Goal: Find specific page/section: Find specific page/section

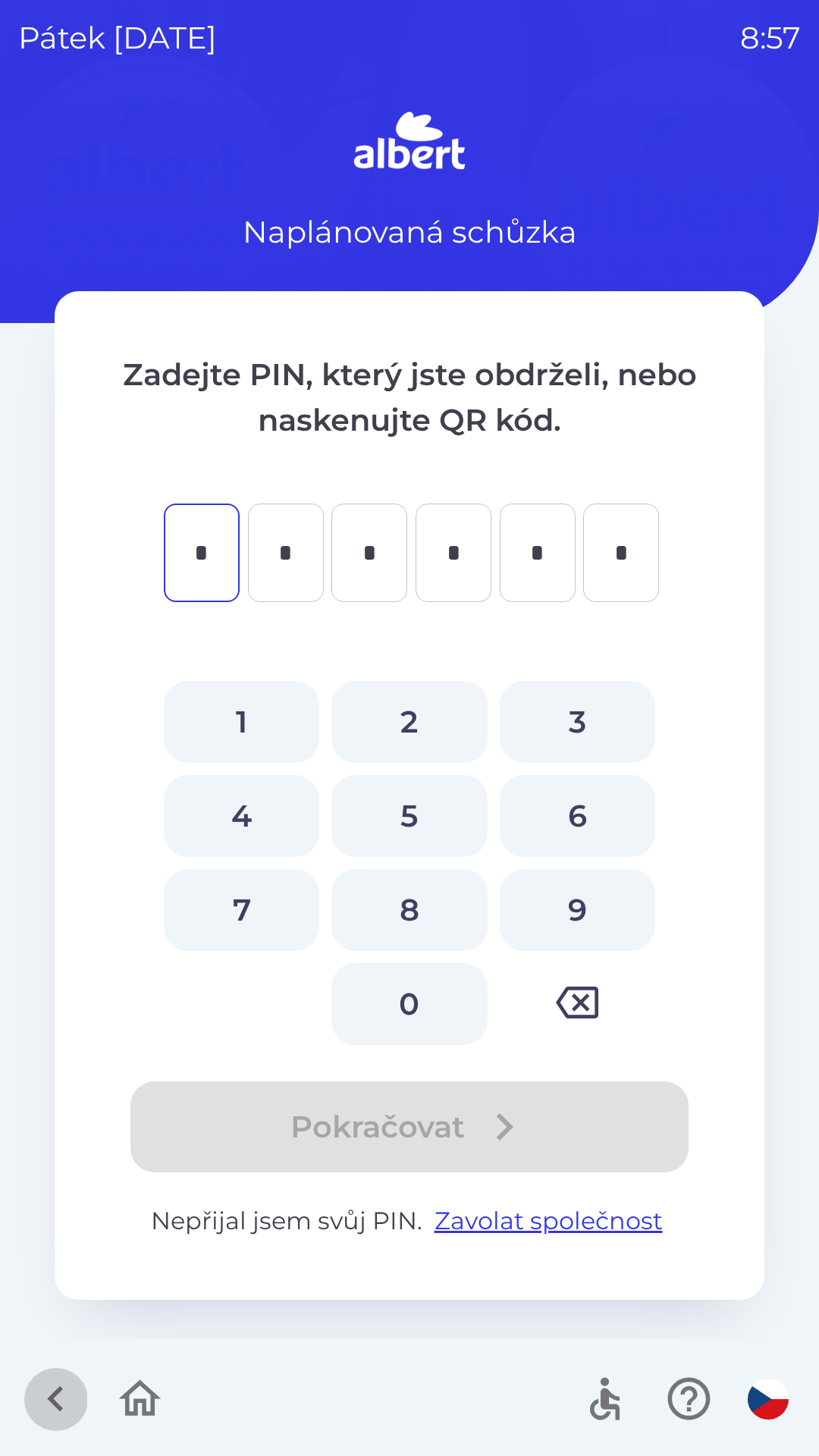
click at [62, 1390] on icon "button" at bounding box center [55, 1399] width 16 height 26
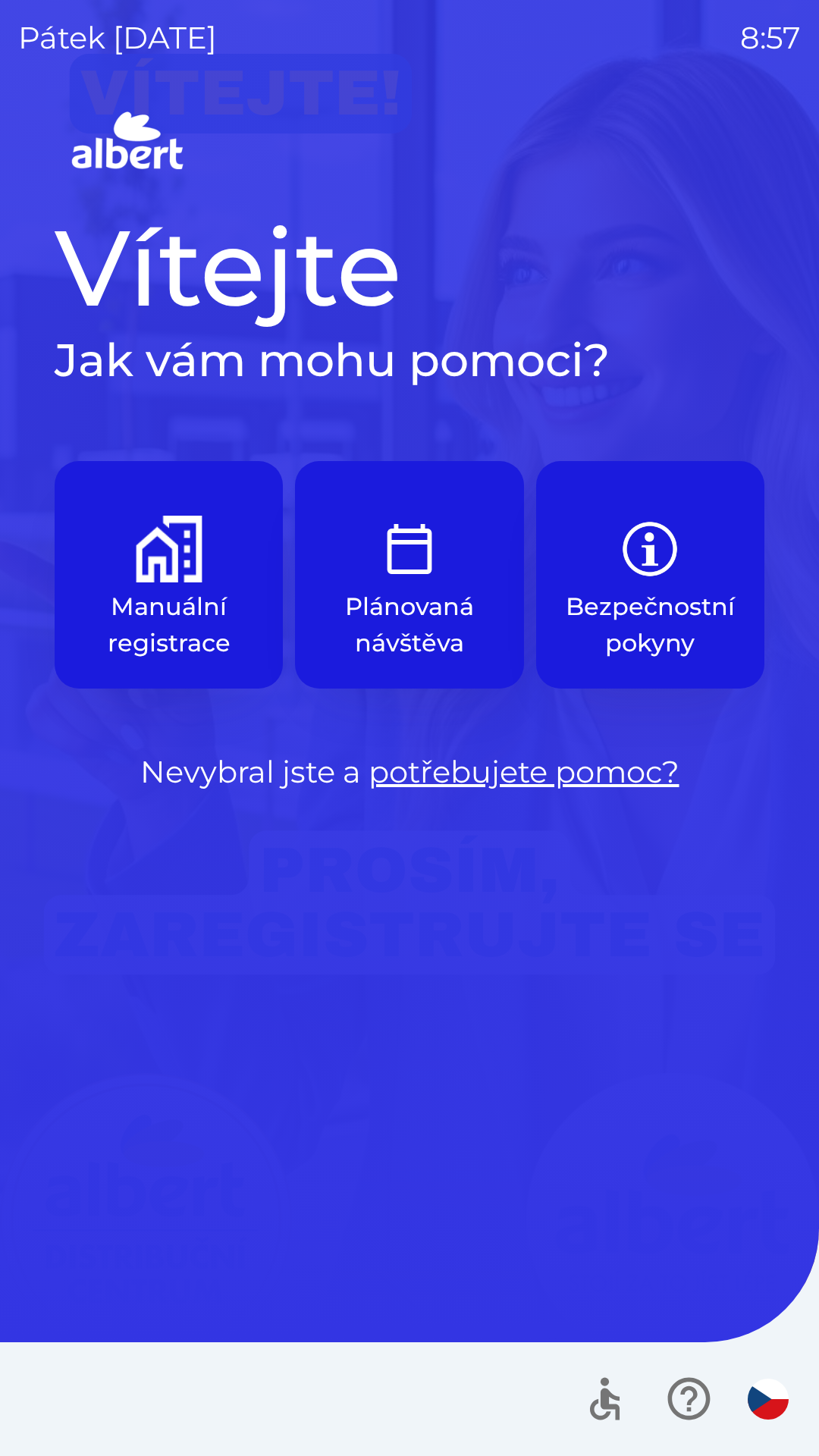
click at [189, 572] on img "button" at bounding box center [169, 548] width 67 height 67
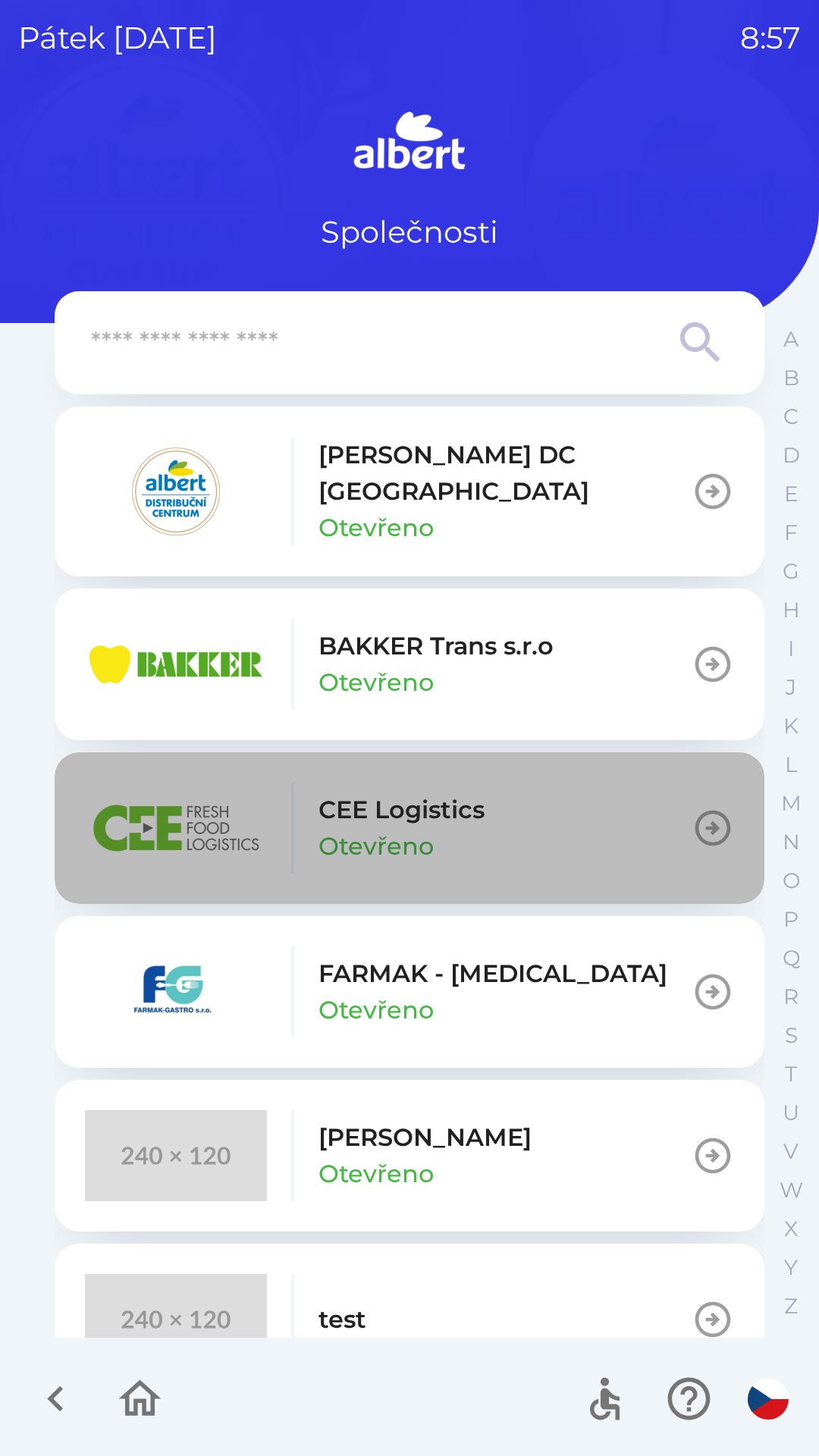
click at [705, 811] on icon "button" at bounding box center [713, 829] width 36 height 36
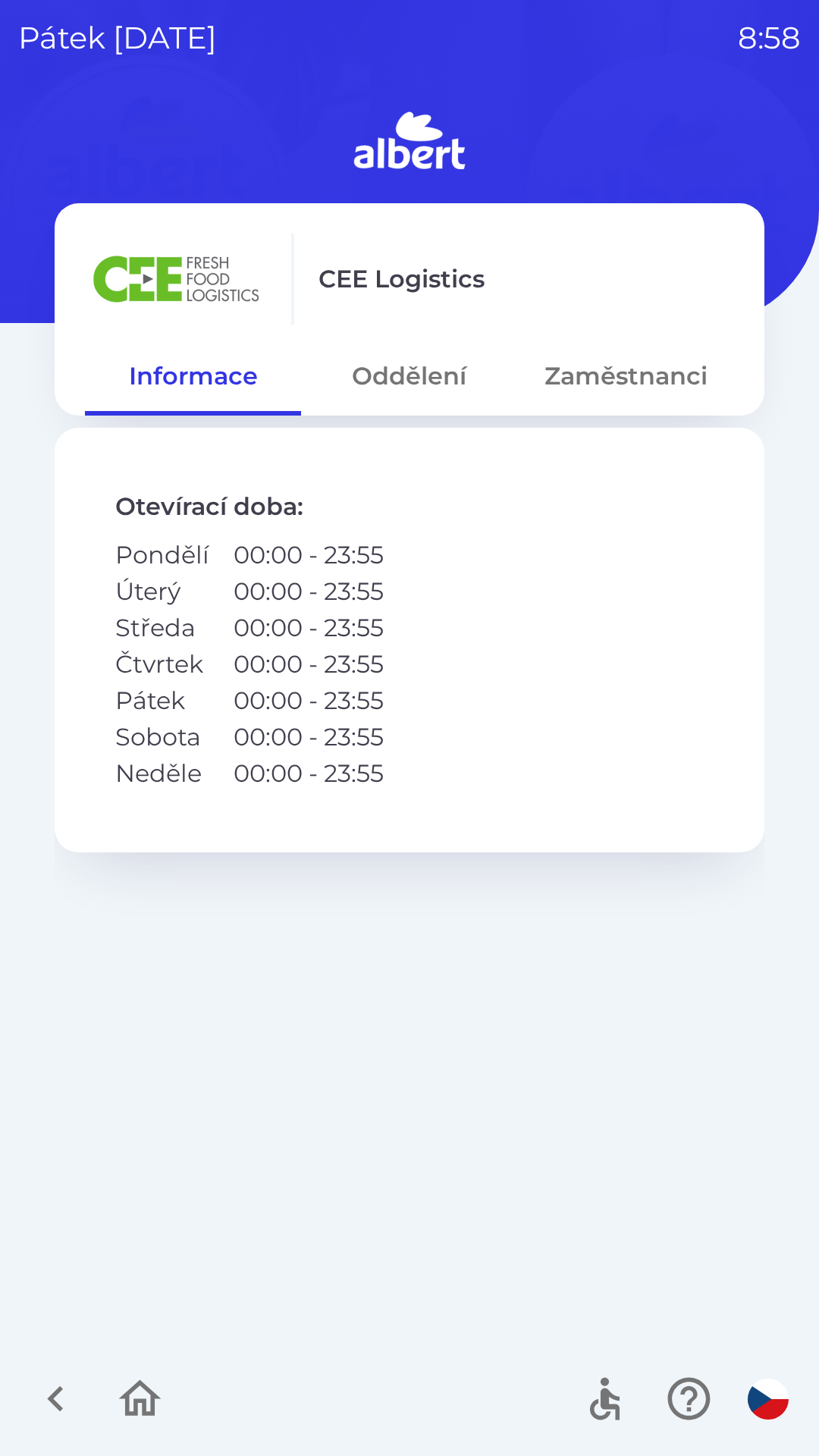
click at [56, 1391] on icon "button" at bounding box center [55, 1399] width 16 height 26
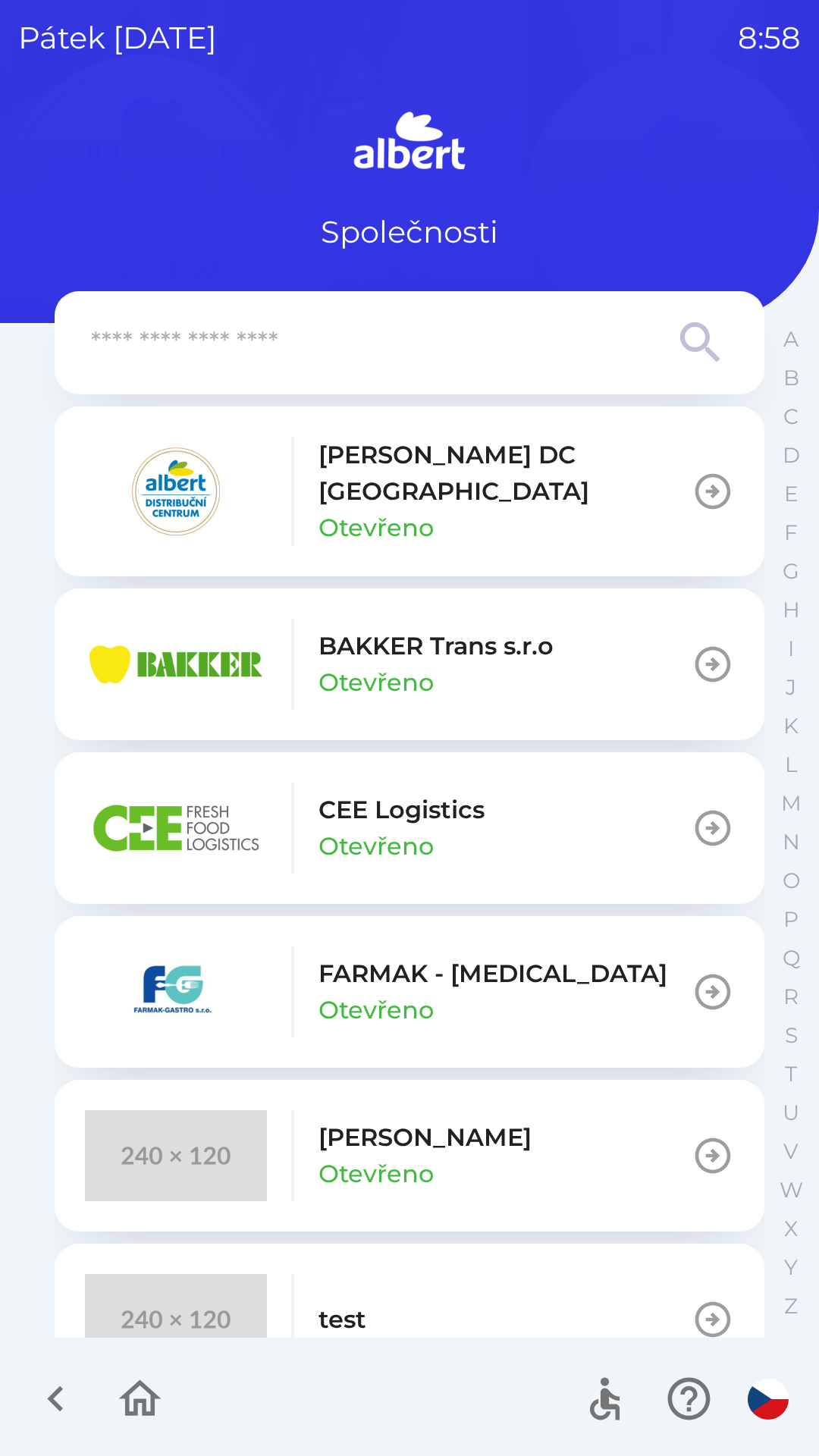
click at [259, 803] on img "button" at bounding box center [176, 828] width 182 height 91
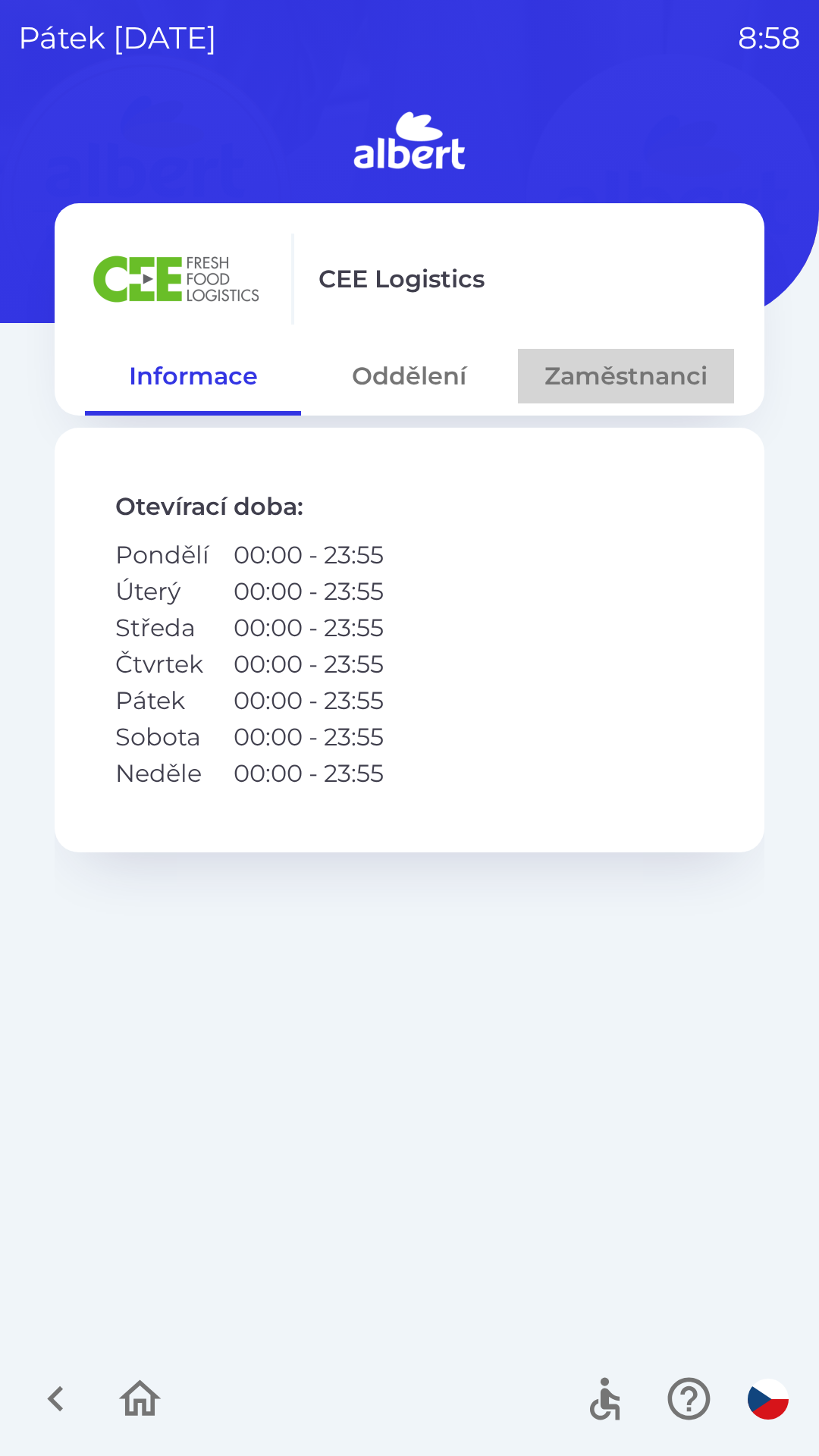
click at [599, 383] on button "Zaměstnanci" at bounding box center [626, 375] width 216 height 55
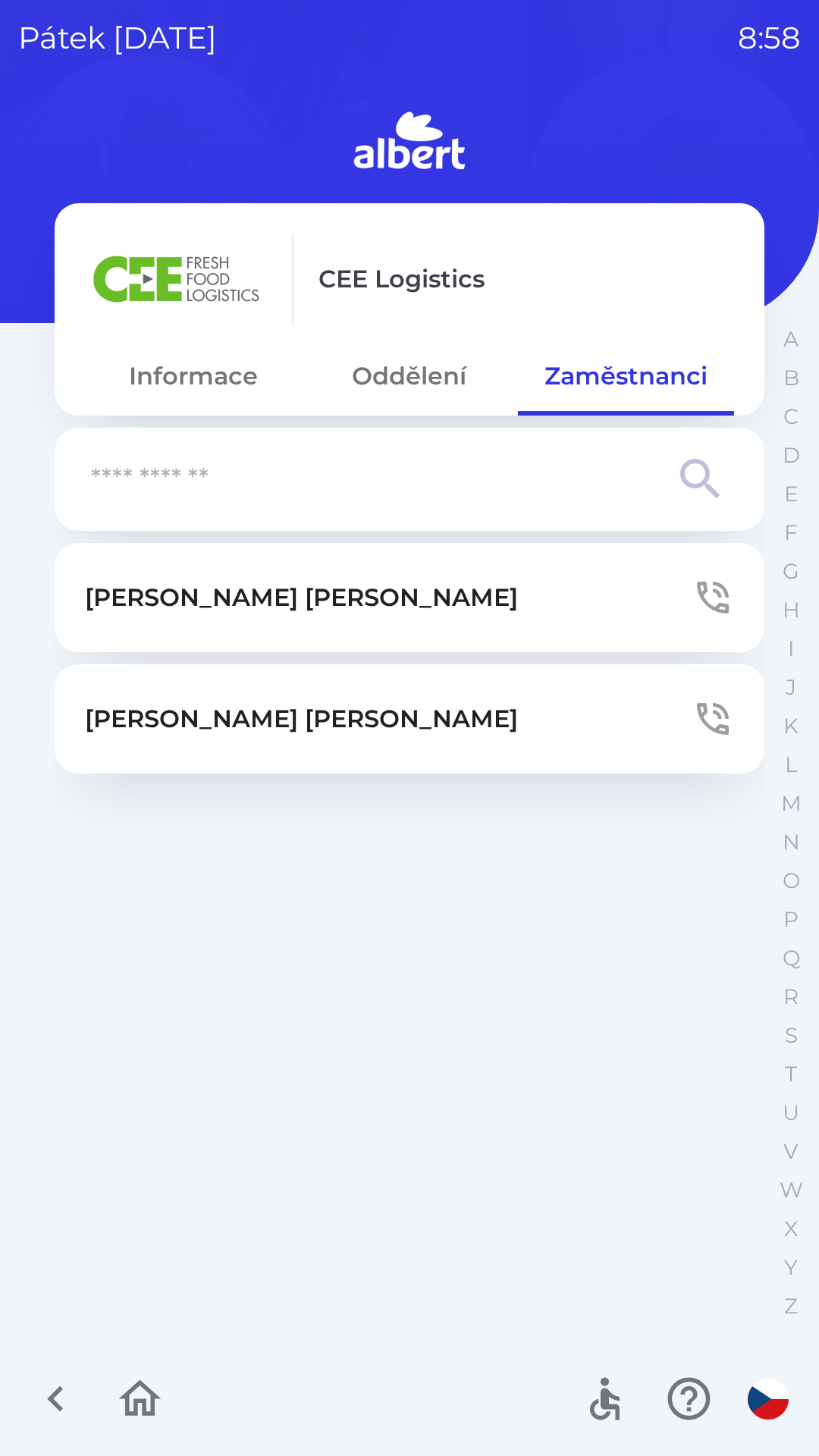
click at [200, 477] on input "text" at bounding box center [379, 479] width 576 height 42
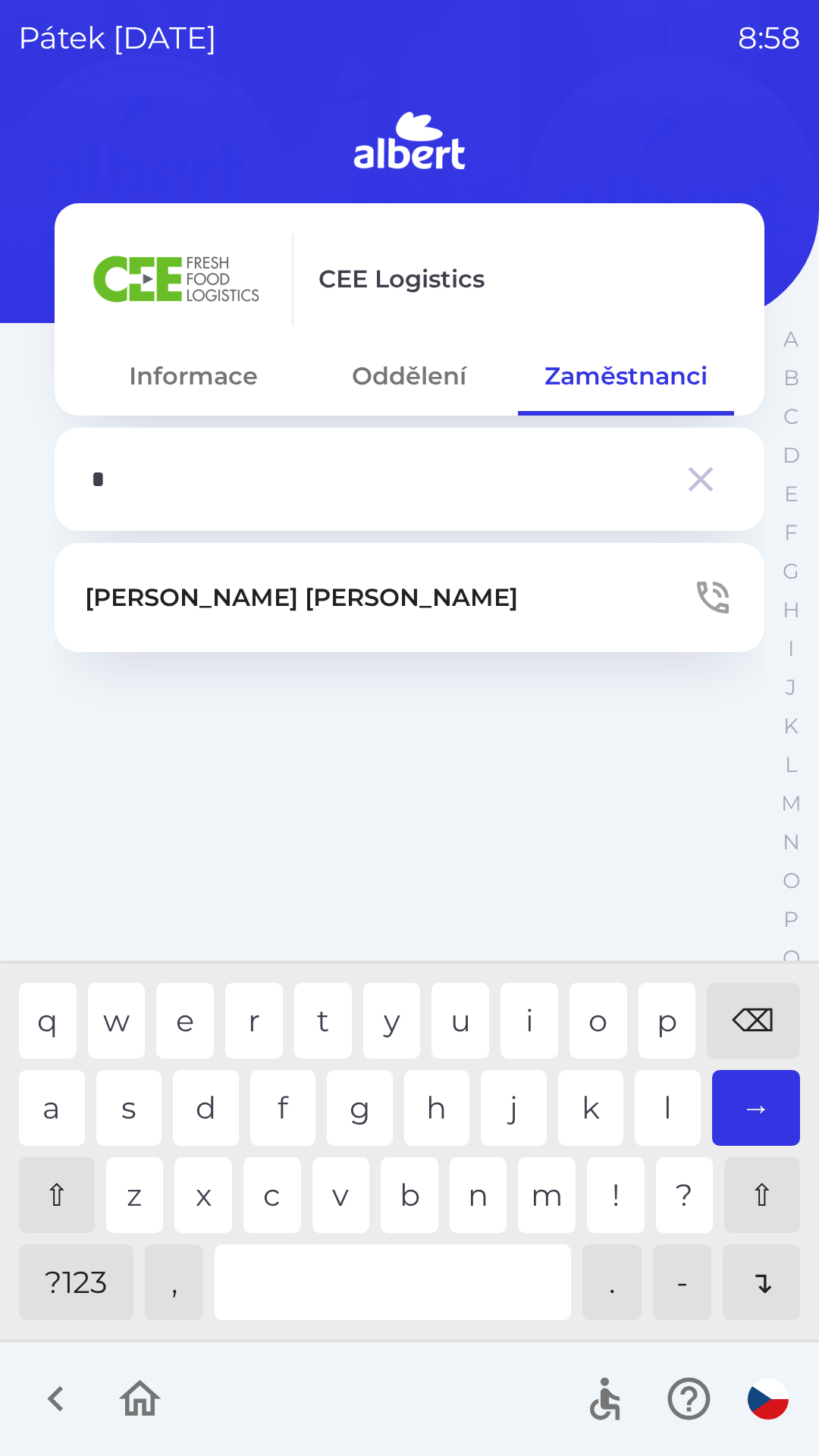
click at [588, 1109] on div "k" at bounding box center [591, 1108] width 66 height 76
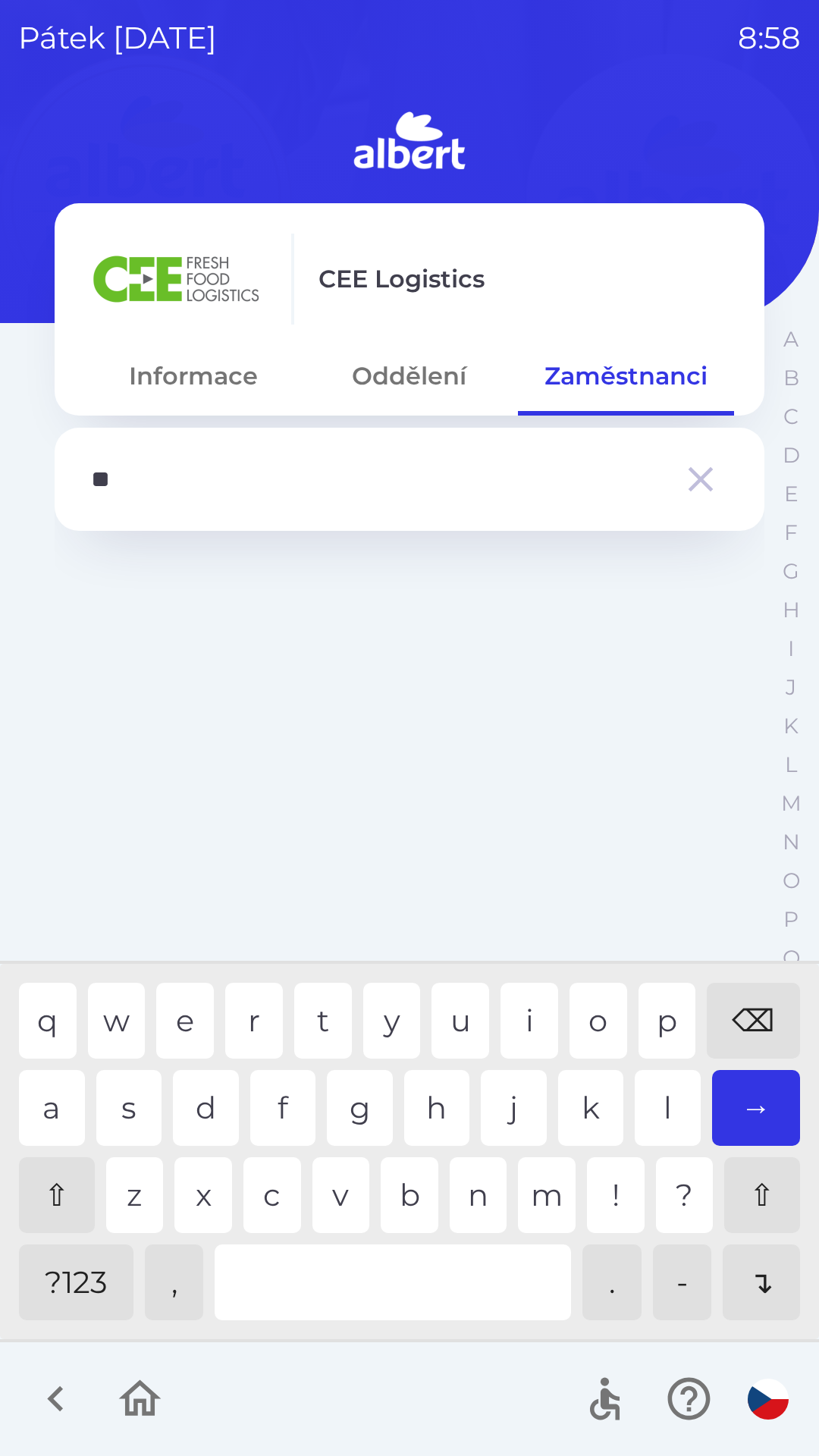
click at [47, 1103] on div "a" at bounding box center [52, 1108] width 66 height 76
click at [273, 1187] on div "c" at bounding box center [273, 1195] width 58 height 76
click at [519, 996] on div "i" at bounding box center [529, 1021] width 58 height 76
click at [588, 1099] on div "k" at bounding box center [591, 1108] width 66 height 76
click at [752, 1103] on div "→" at bounding box center [756, 1108] width 89 height 76
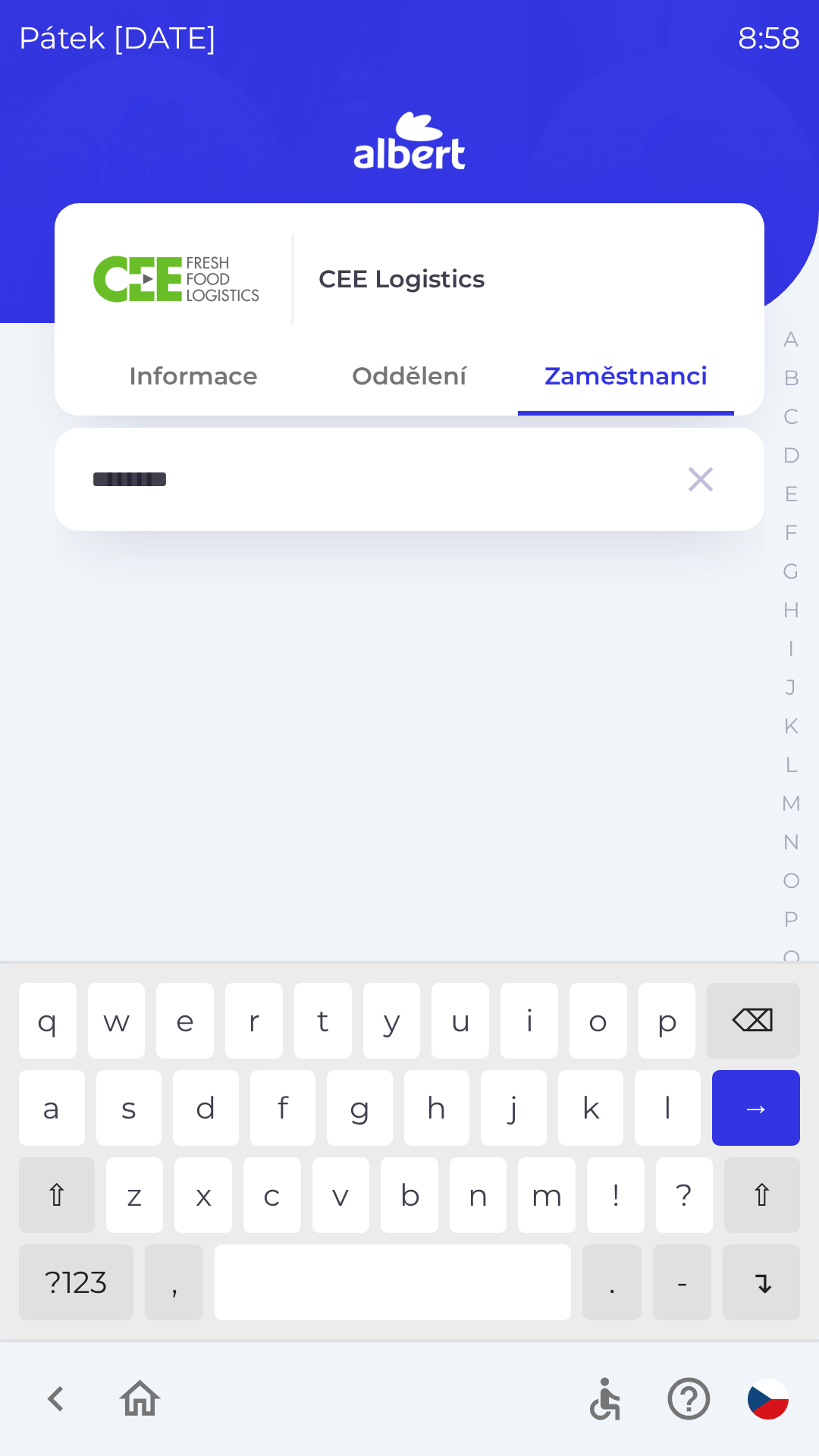
click at [365, 1259] on div at bounding box center [393, 1282] width 357 height 76
click at [103, 465] on input "*******" at bounding box center [379, 479] width 576 height 42
click at [96, 471] on input "******" at bounding box center [379, 479] width 576 height 42
click at [44, 1188] on div "⇧" at bounding box center [57, 1195] width 76 height 76
click at [154, 469] on input "*******" at bounding box center [379, 479] width 576 height 42
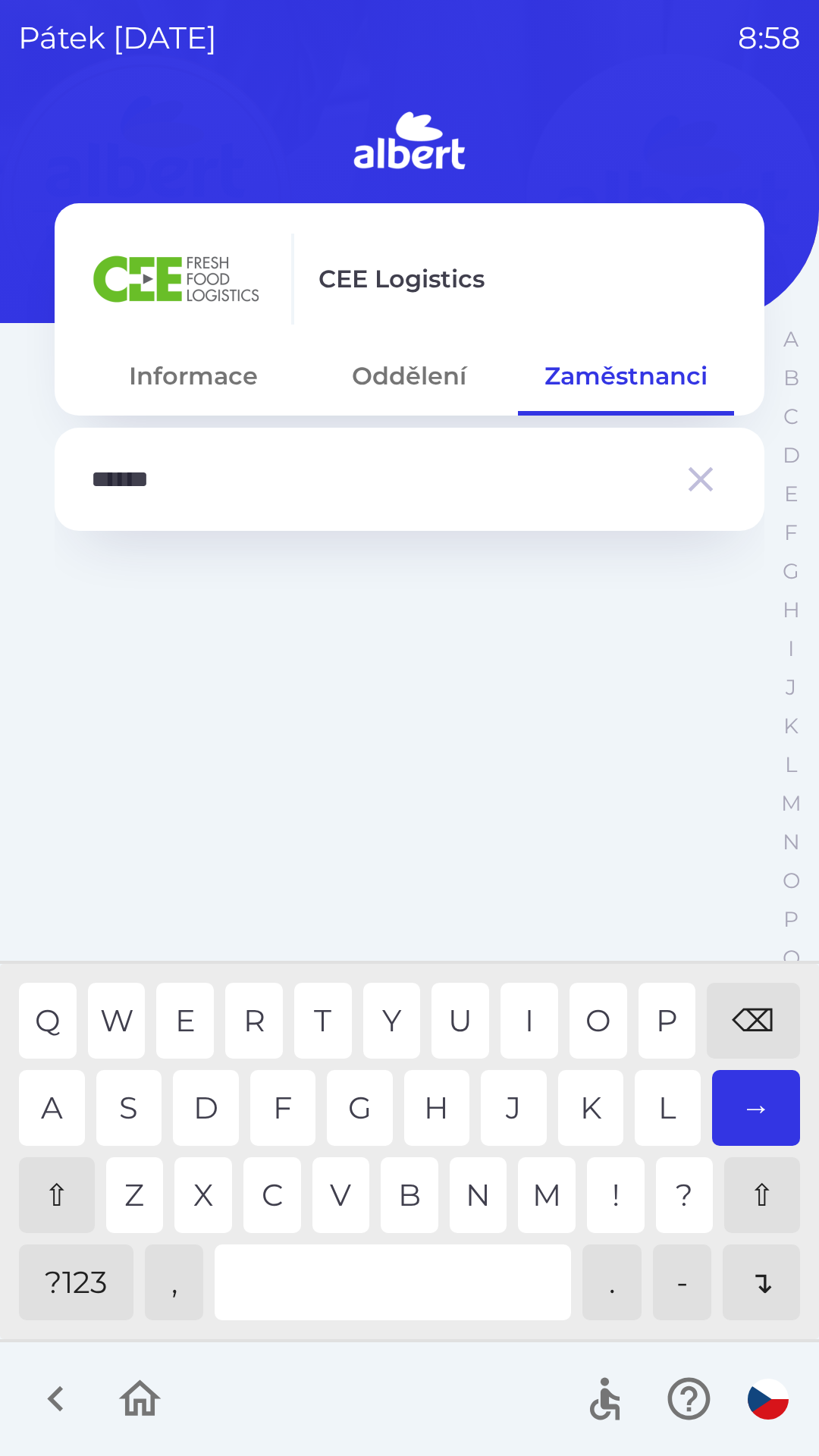
click at [752, 1008] on div "⌫" at bounding box center [753, 1021] width 93 height 76
click at [765, 1006] on div "⌫" at bounding box center [753, 1021] width 93 height 76
type input "**"
click at [755, 1012] on div "⌫" at bounding box center [753, 1021] width 93 height 76
click at [743, 1012] on div "⌫" at bounding box center [753, 1021] width 93 height 76
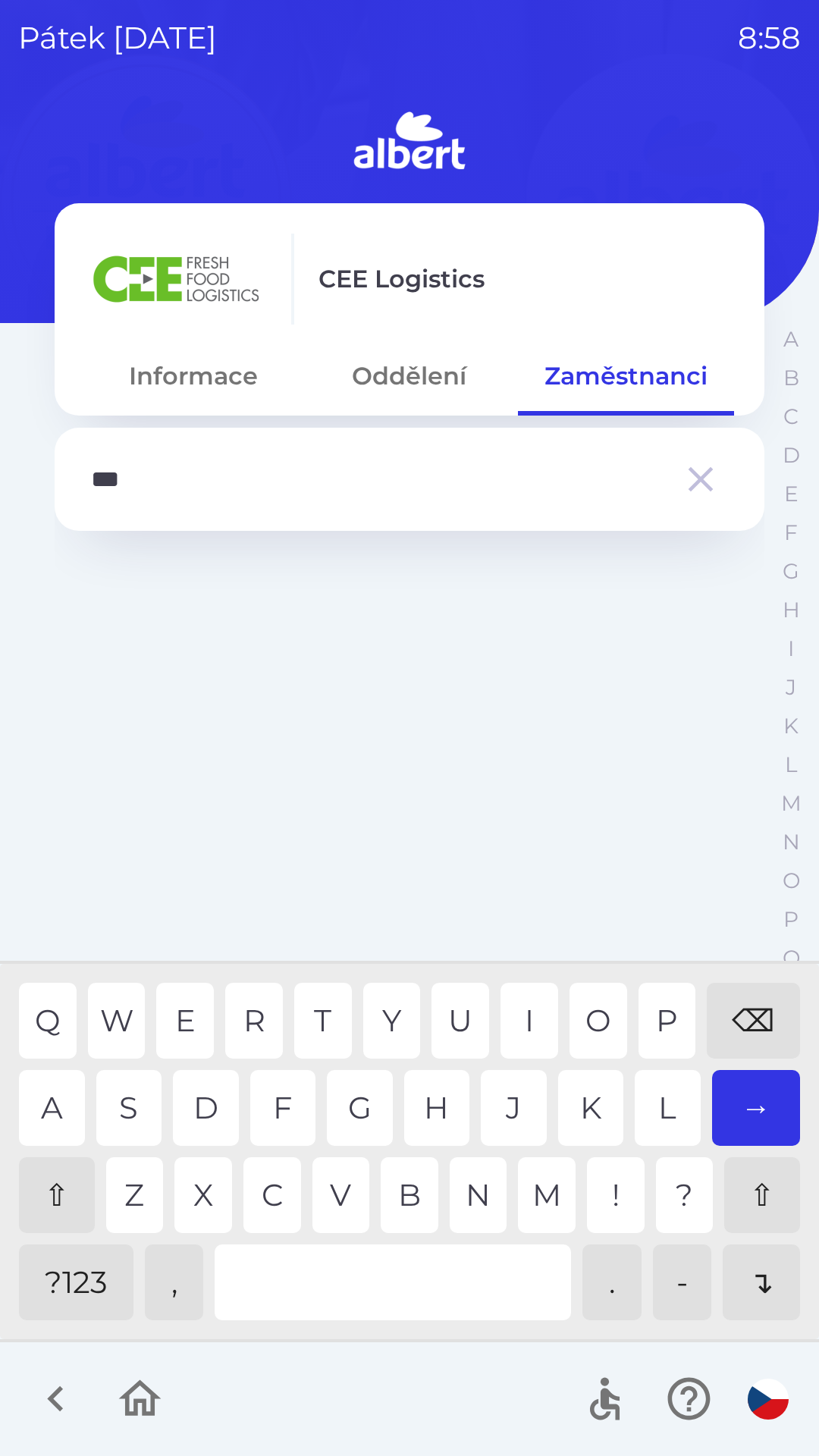
click at [750, 1010] on div "⌫" at bounding box center [753, 1021] width 93 height 76
click at [752, 1008] on div "⌫" at bounding box center [753, 1021] width 93 height 76
click at [767, 1002] on div "⌫" at bounding box center [753, 1021] width 93 height 76
click at [740, 1009] on div "⌫" at bounding box center [753, 1021] width 93 height 76
click at [749, 1012] on div "⌫" at bounding box center [753, 1021] width 93 height 76
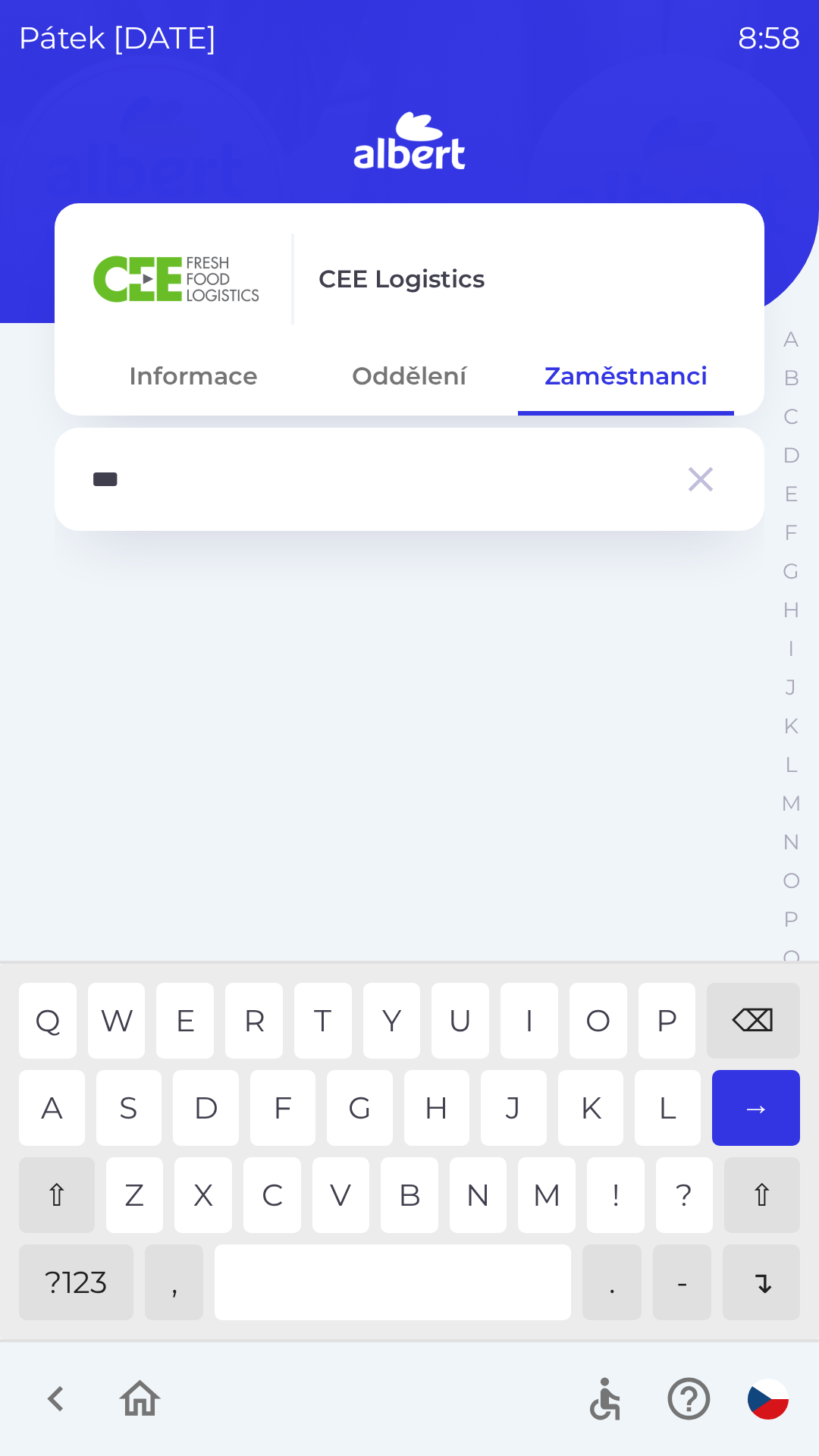
click at [743, 1025] on div "⌫" at bounding box center [753, 1021] width 93 height 76
click at [693, 479] on icon "button" at bounding box center [701, 479] width 43 height 43
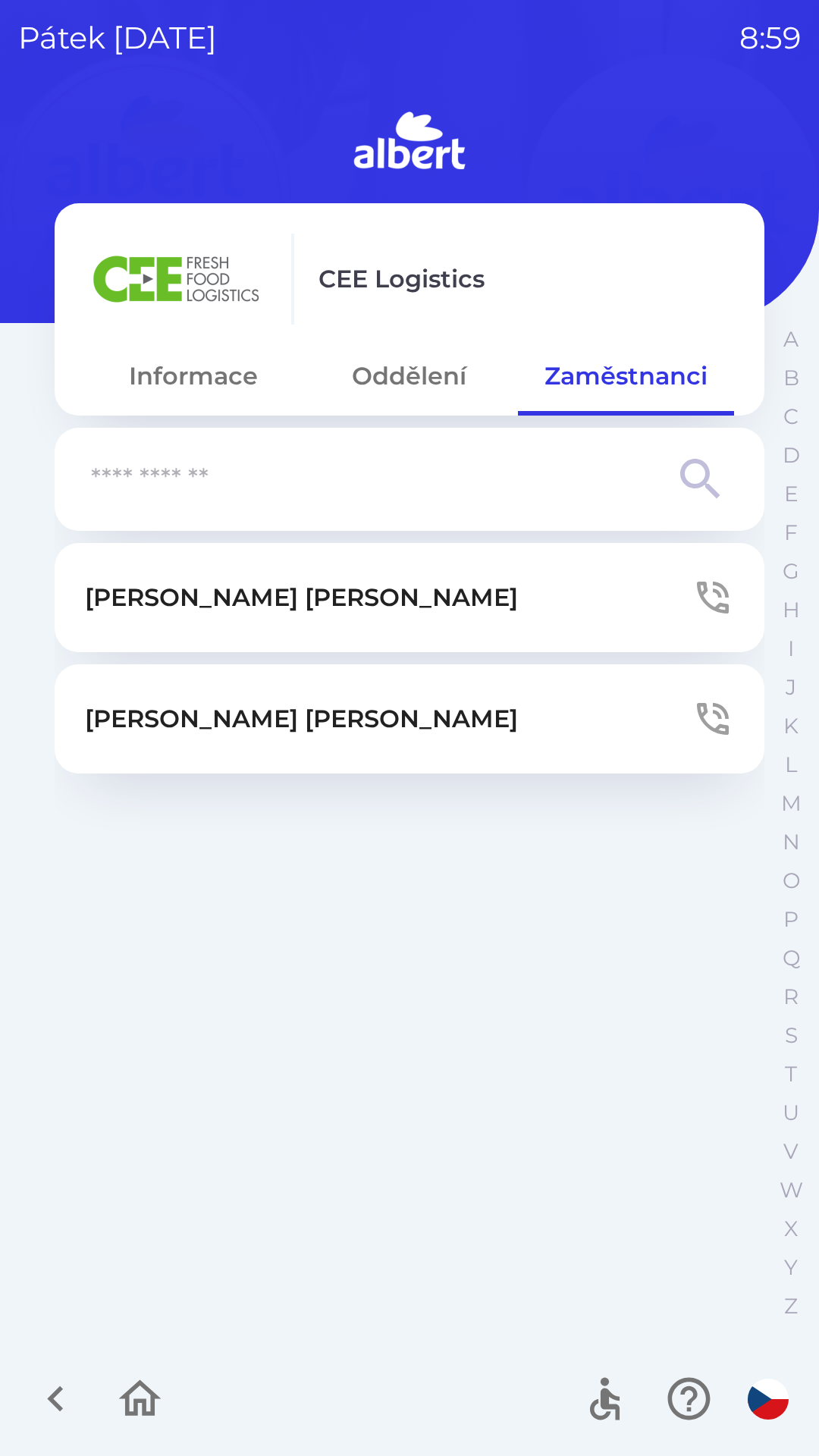
click at [182, 569] on button "[PERSON_NAME]" at bounding box center [410, 597] width 710 height 109
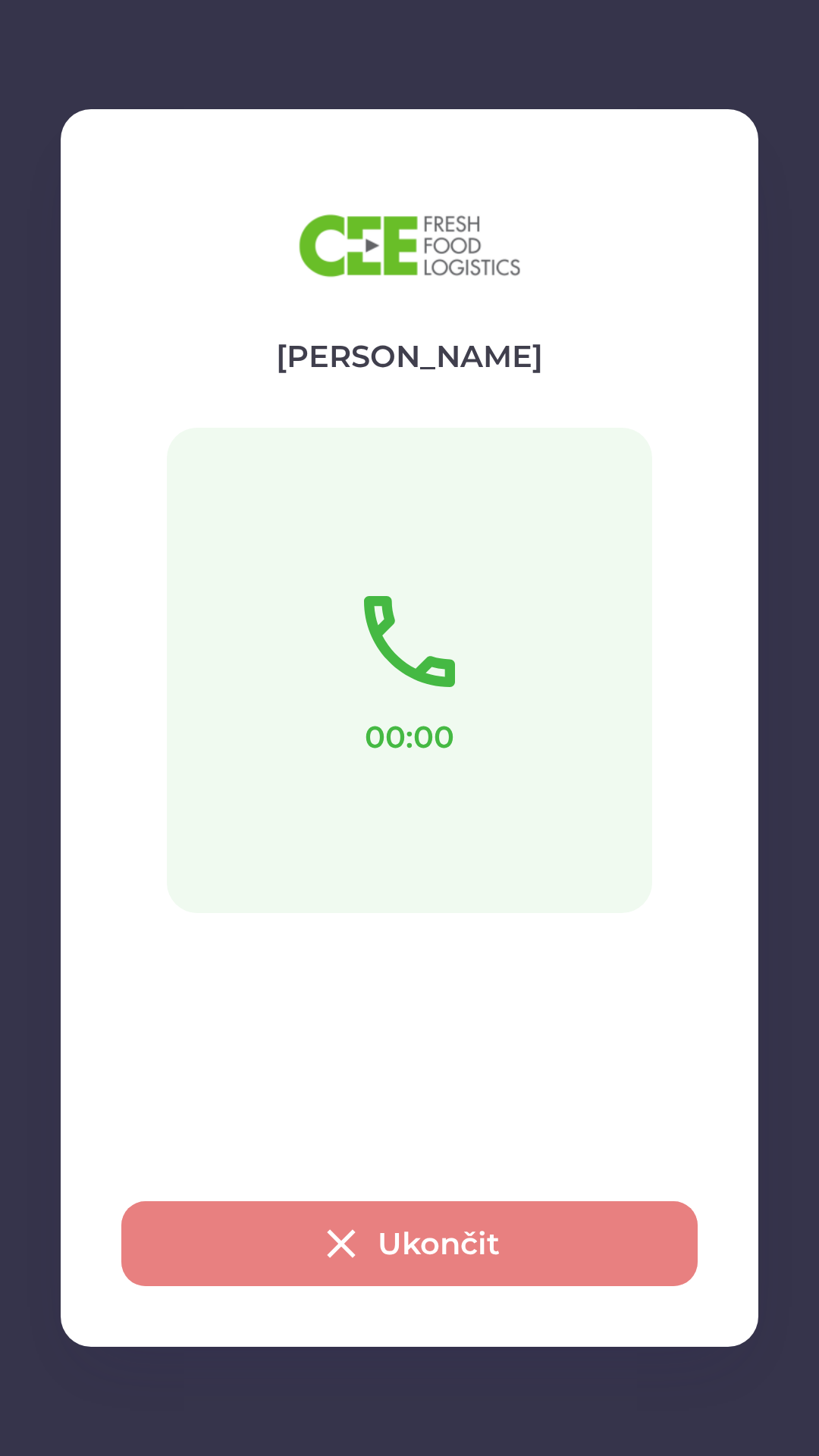
click at [324, 1250] on icon "button" at bounding box center [341, 1243] width 49 height 49
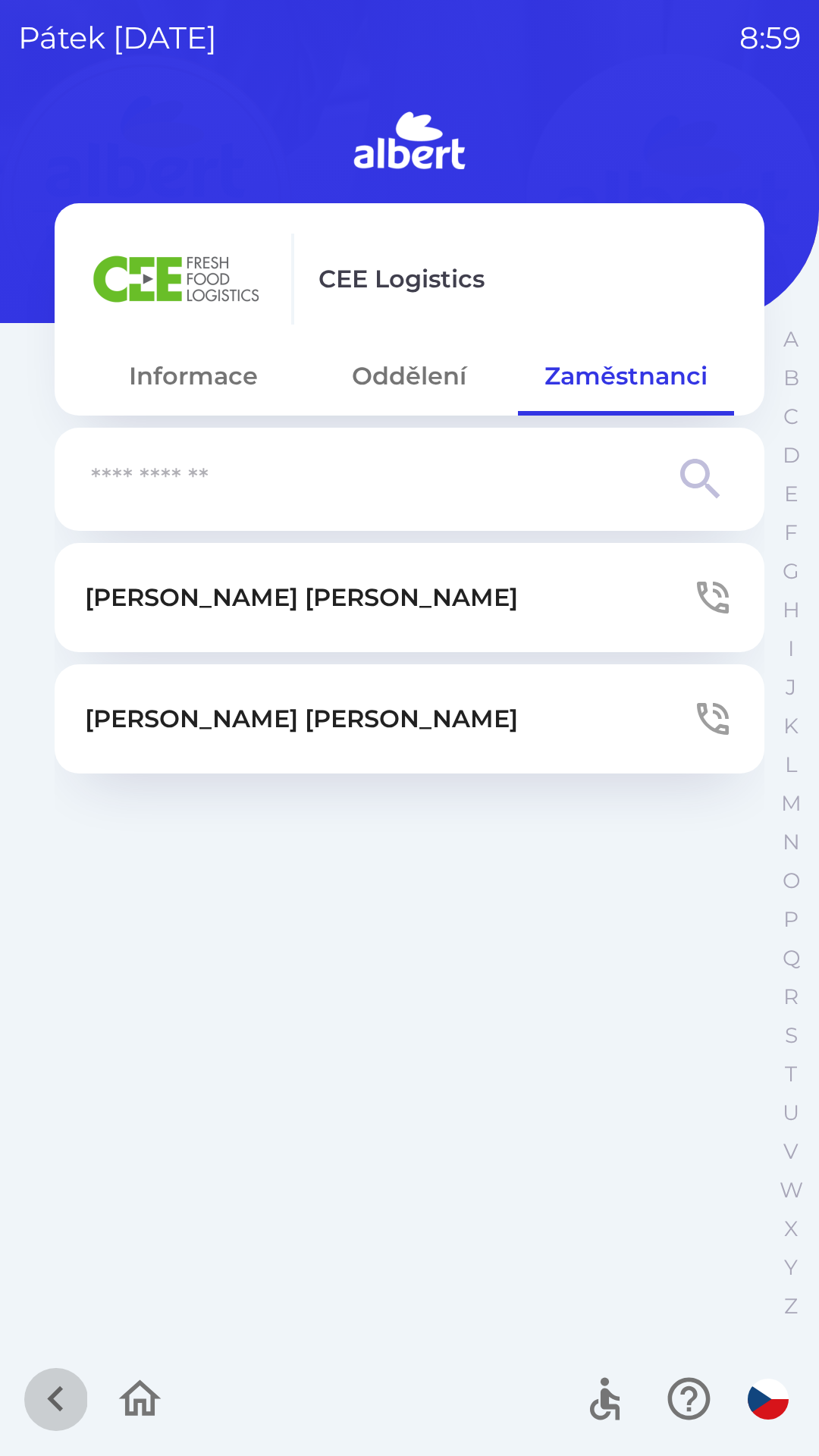
click at [84, 1408] on button "button" at bounding box center [55, 1398] width 63 height 63
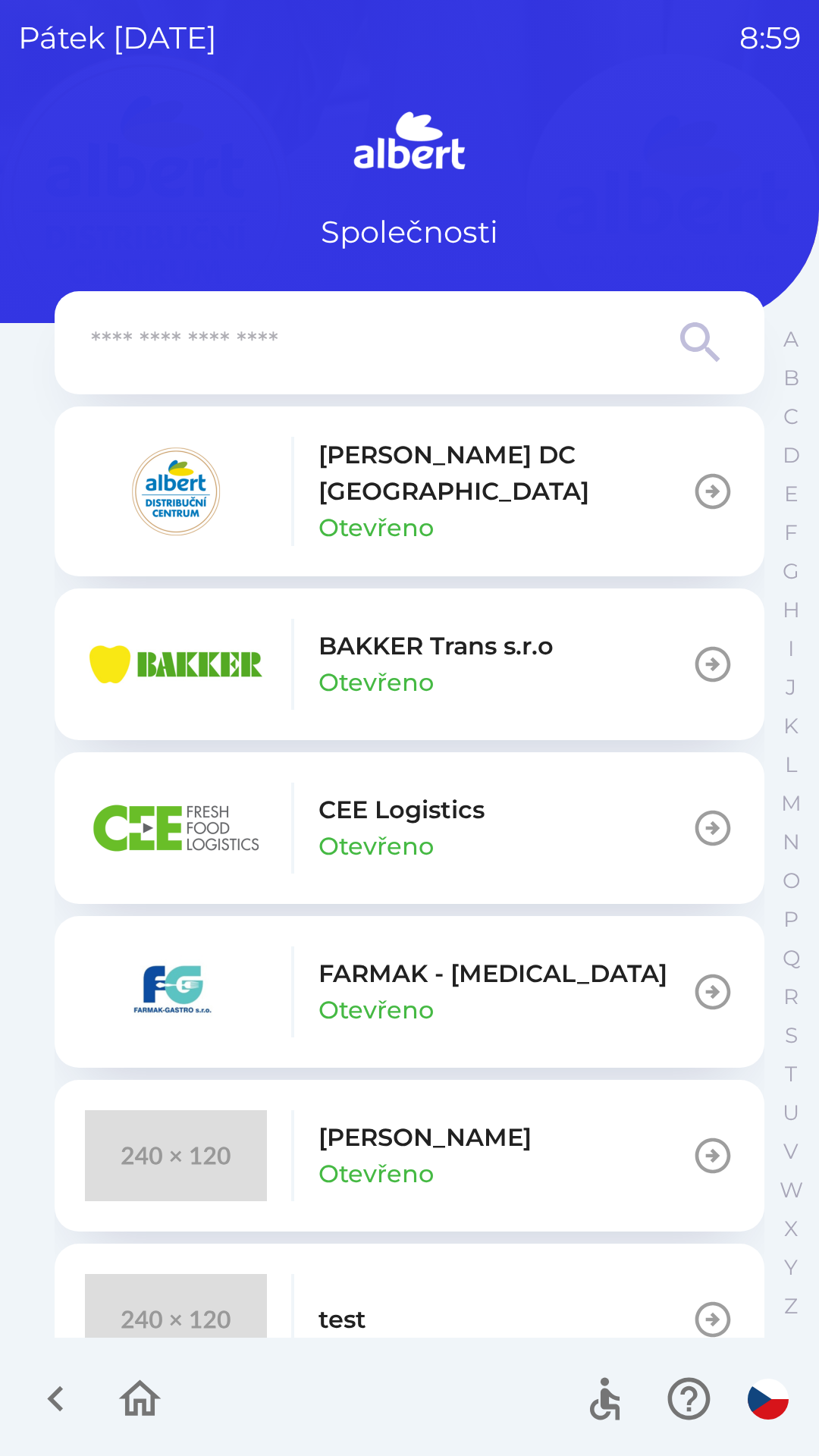
click at [62, 1372] on button "button" at bounding box center [55, 1398] width 63 height 63
